Goal: Use online tool/utility: Use online tool/utility

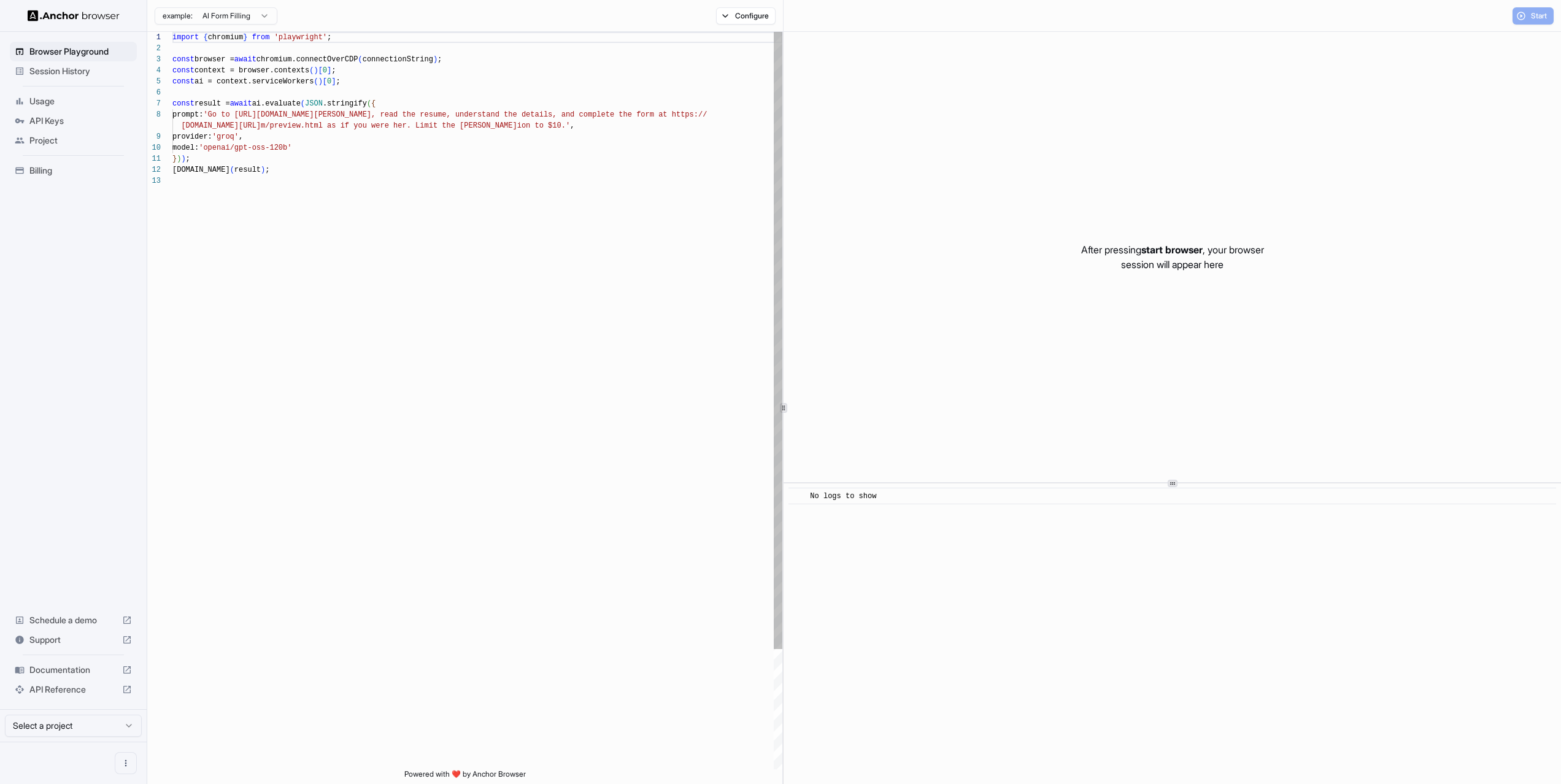
scroll to position [88, 0]
click at [509, 253] on div "import { chromium } from 'playwright' ; const browser = await chromium.connectO…" at bounding box center [477, 472] width 610 height 880
click at [323, 143] on div "import { chromium } from 'playwright' ; const browser = await chromium.connectO…" at bounding box center [477, 472] width 610 height 880
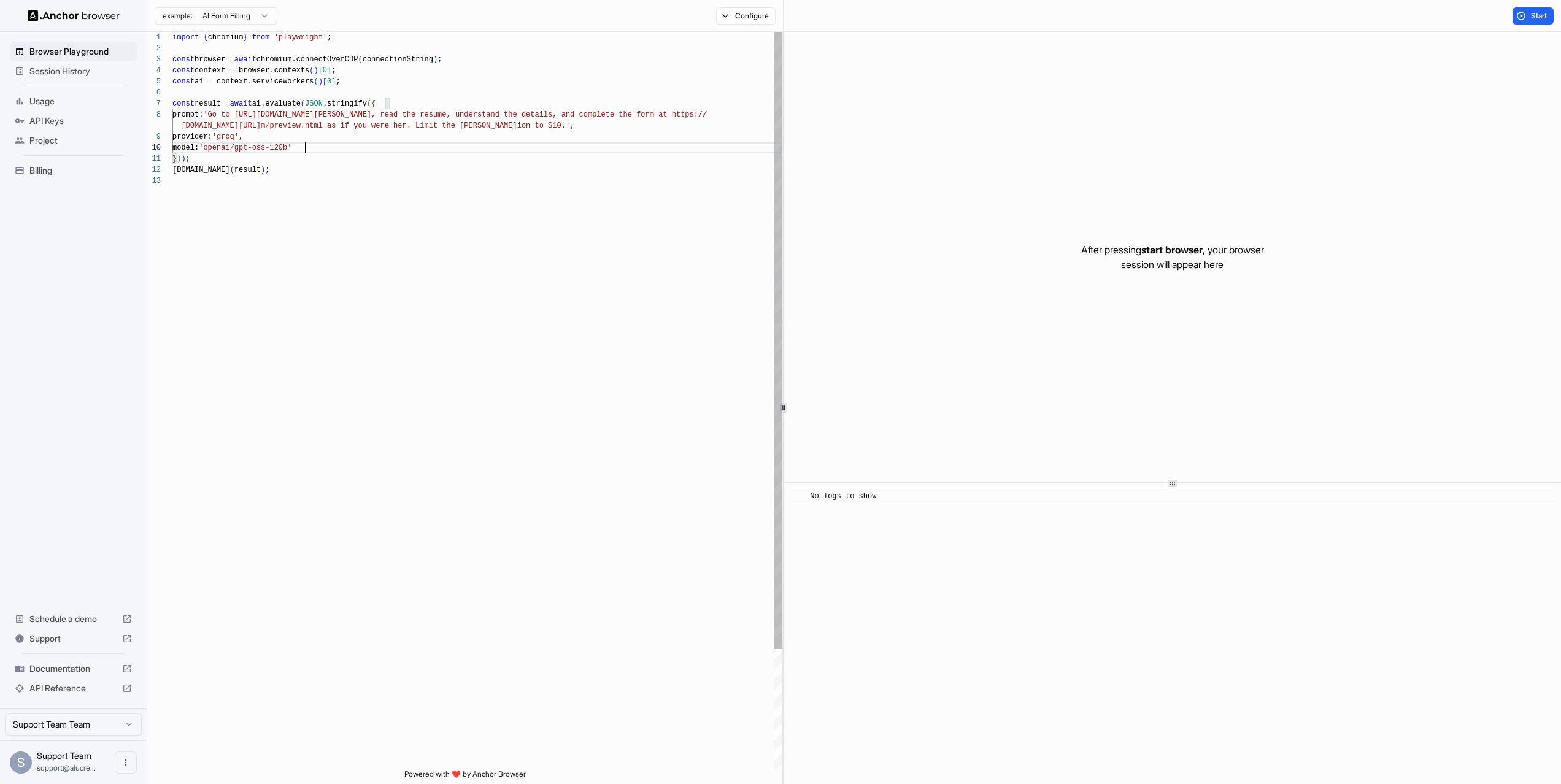
scroll to position [88, 0]
click at [352, 127] on div "import { chromium } from 'playwright' ; const browser = await chromium.connectO…" at bounding box center [477, 472] width 610 height 880
click at [301, 139] on div "import { chromium } from 'playwright' ; const browser = await chromium.connectO…" at bounding box center [477, 472] width 610 height 880
type textarea "**********"
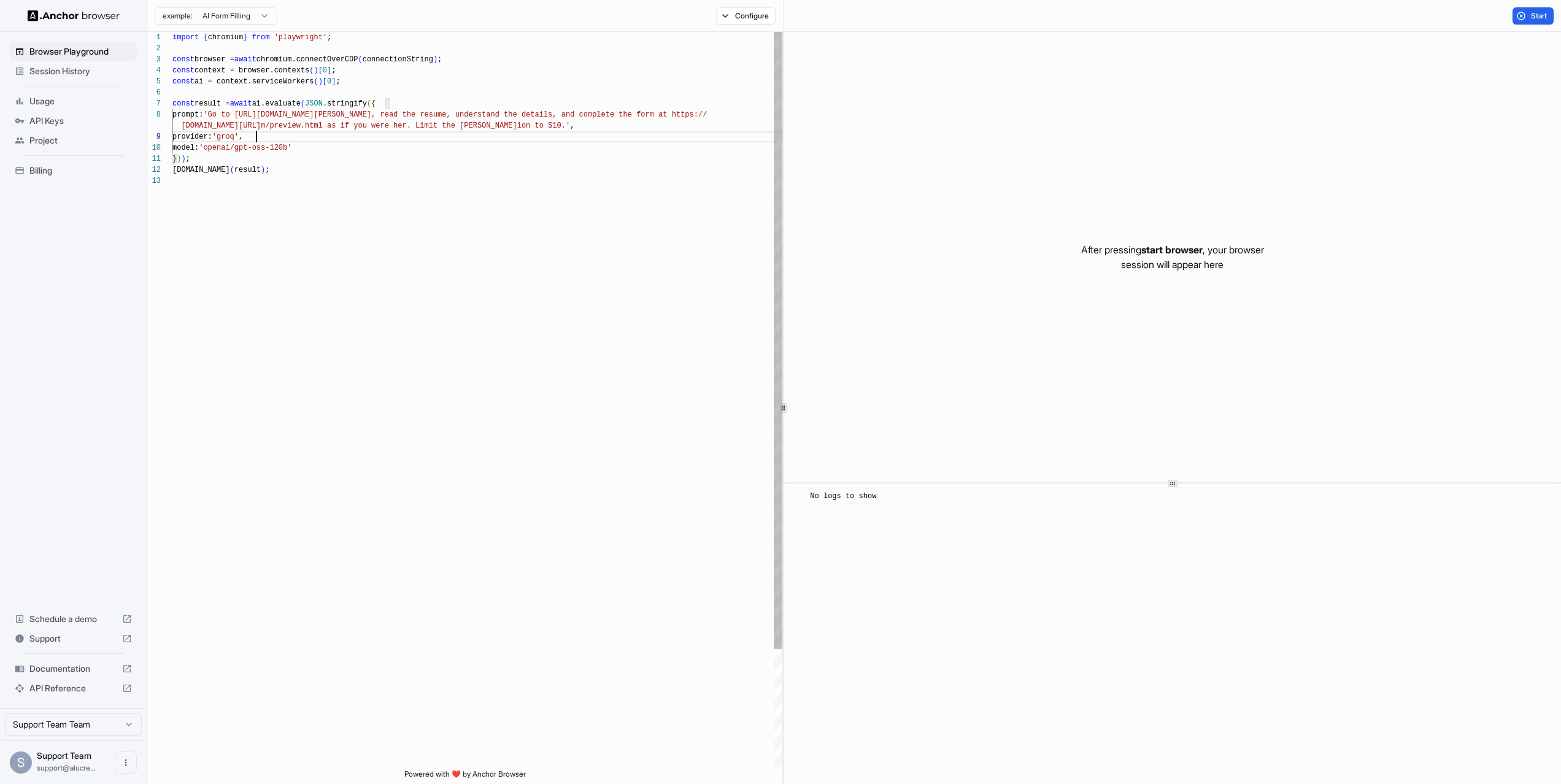
scroll to position [0, 0]
click at [298, 146] on div "import { chromium } from 'playwright' ; const browser = await chromium.connectO…" at bounding box center [477, 472] width 610 height 880
click at [303, 150] on div "import { chromium } from 'playwright' ; const browser = await chromium.connectO…" at bounding box center [477, 472] width 610 height 880
click at [337, 157] on div "import { chromium } from 'playwright' ; const browser = await chromium.connectO…" at bounding box center [477, 472] width 610 height 880
click at [328, 221] on div "import { chromium } from 'playwright' ; const browser = await chromium.connectO…" at bounding box center [477, 472] width 610 height 880
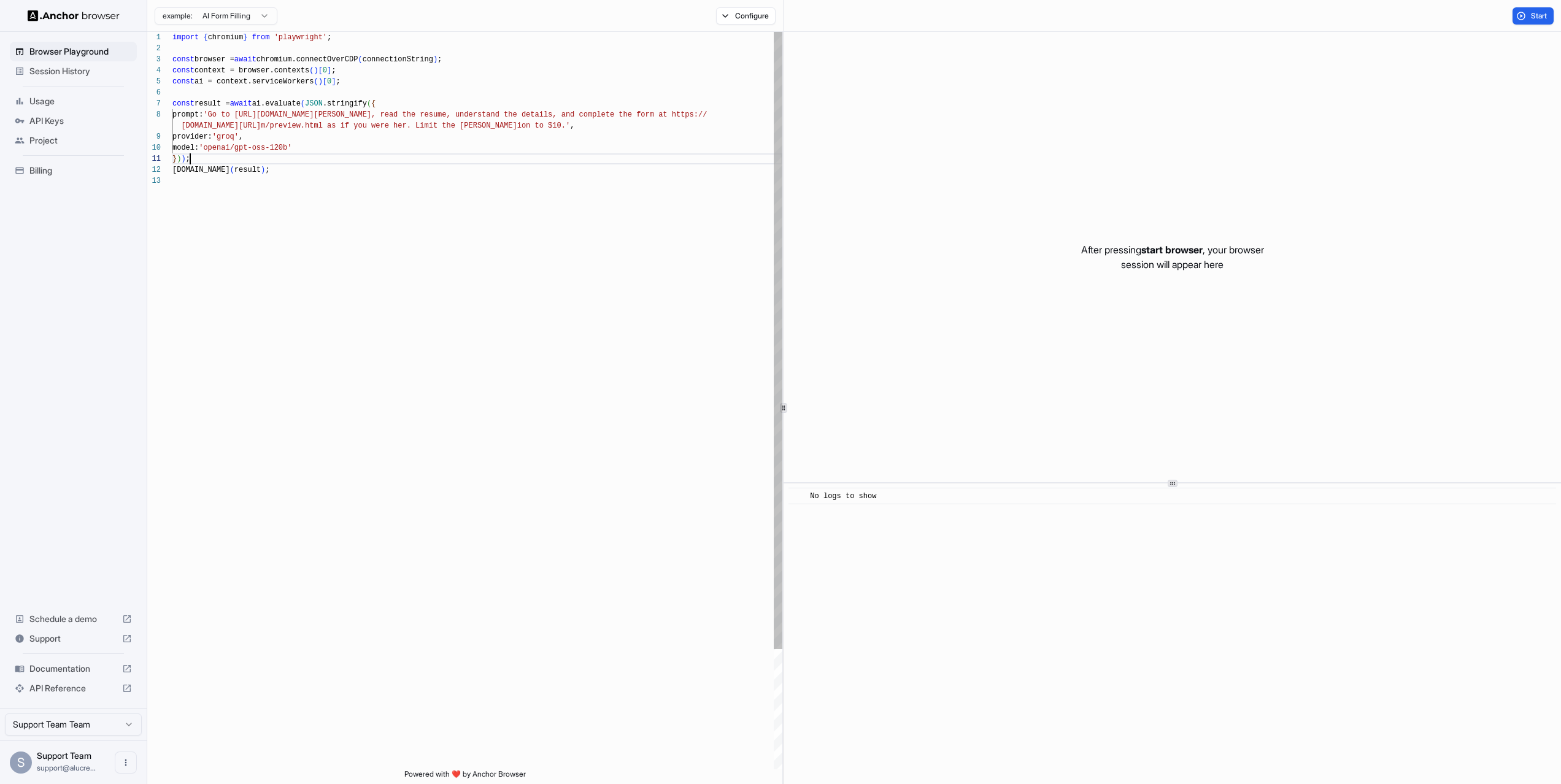
scroll to position [33, 0]
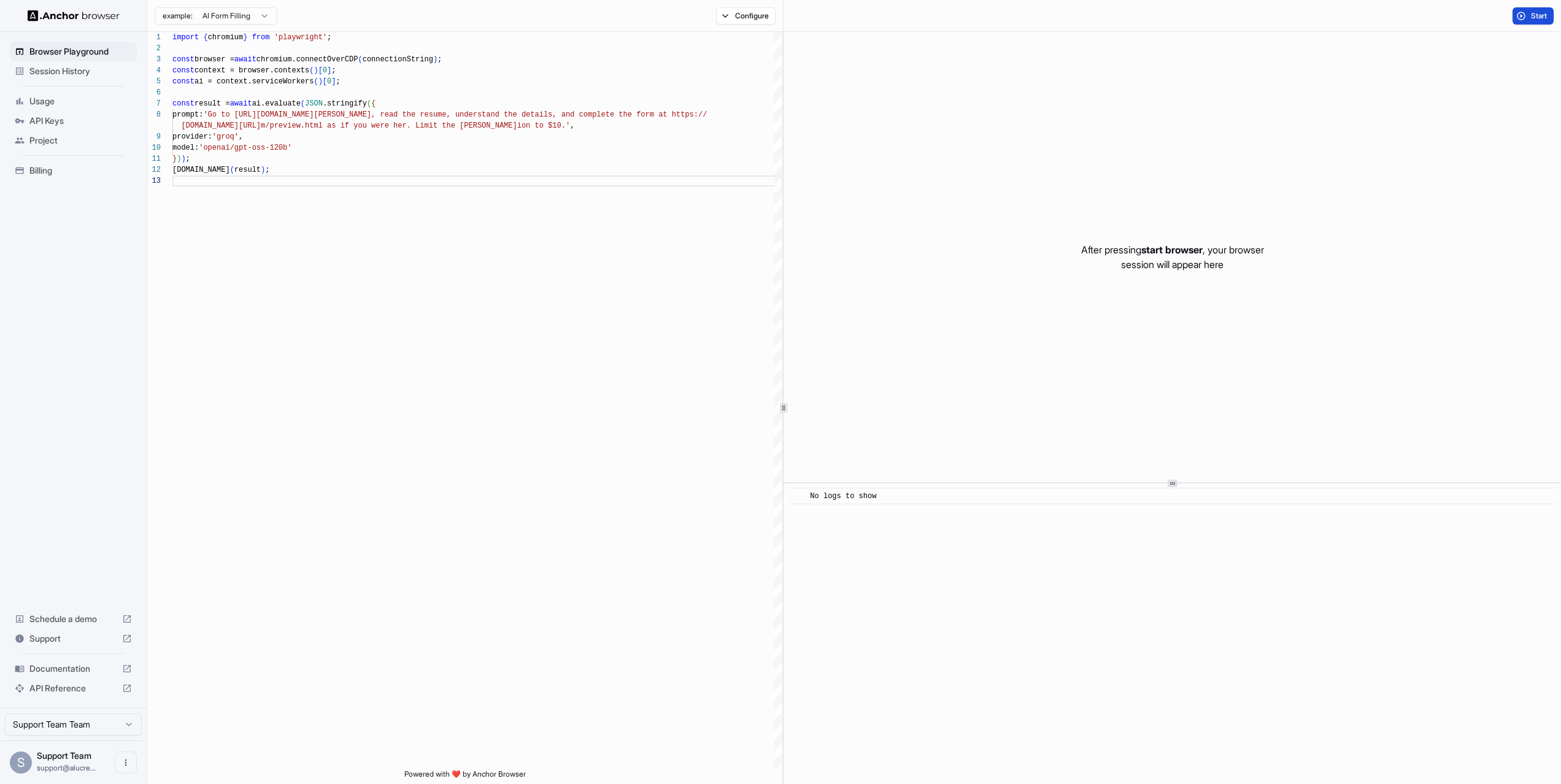
click at [1546, 10] on button "Start" at bounding box center [1533, 16] width 41 height 17
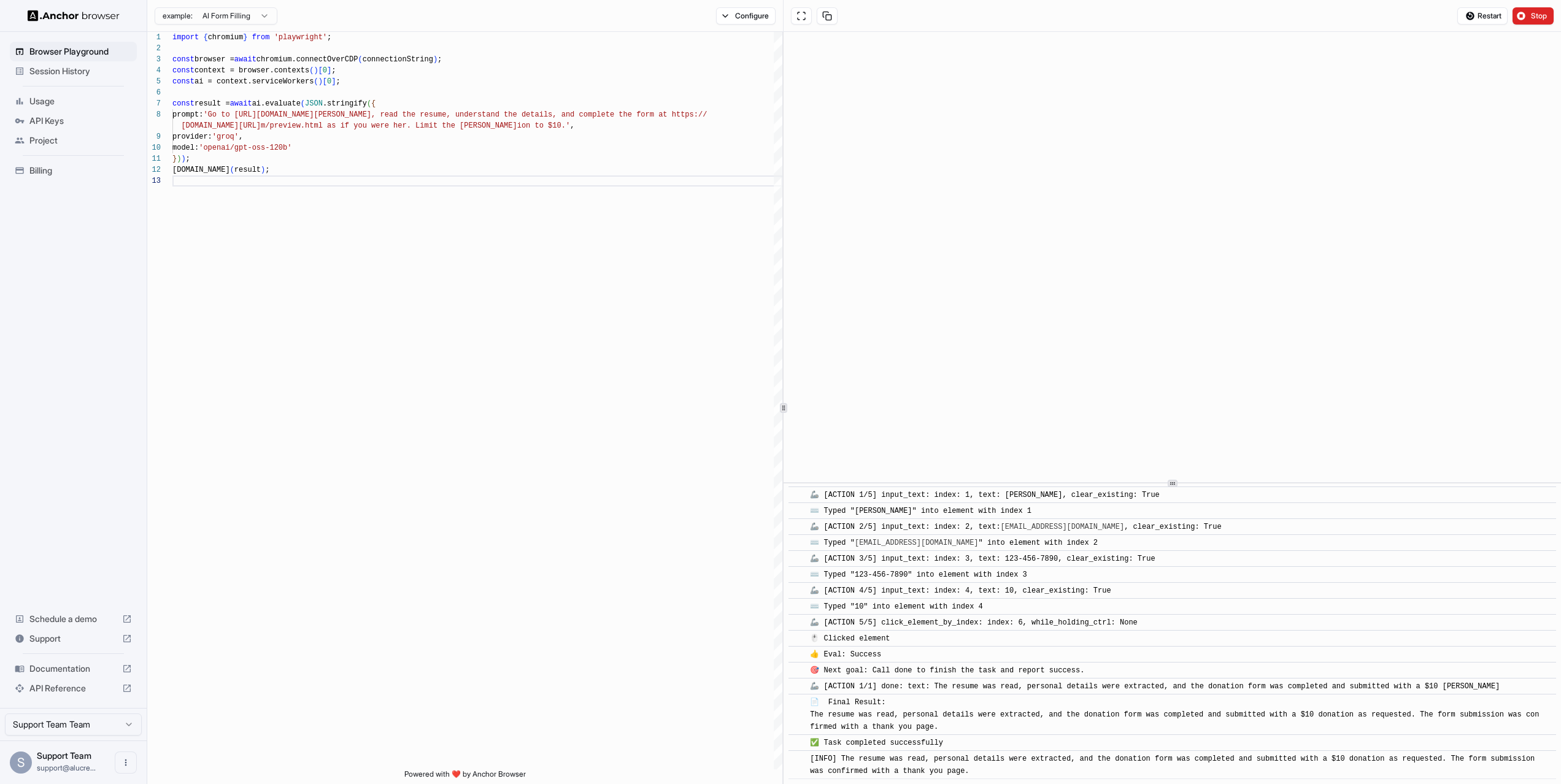
scroll to position [639, 0]
